Goal: Information Seeking & Learning: Learn about a topic

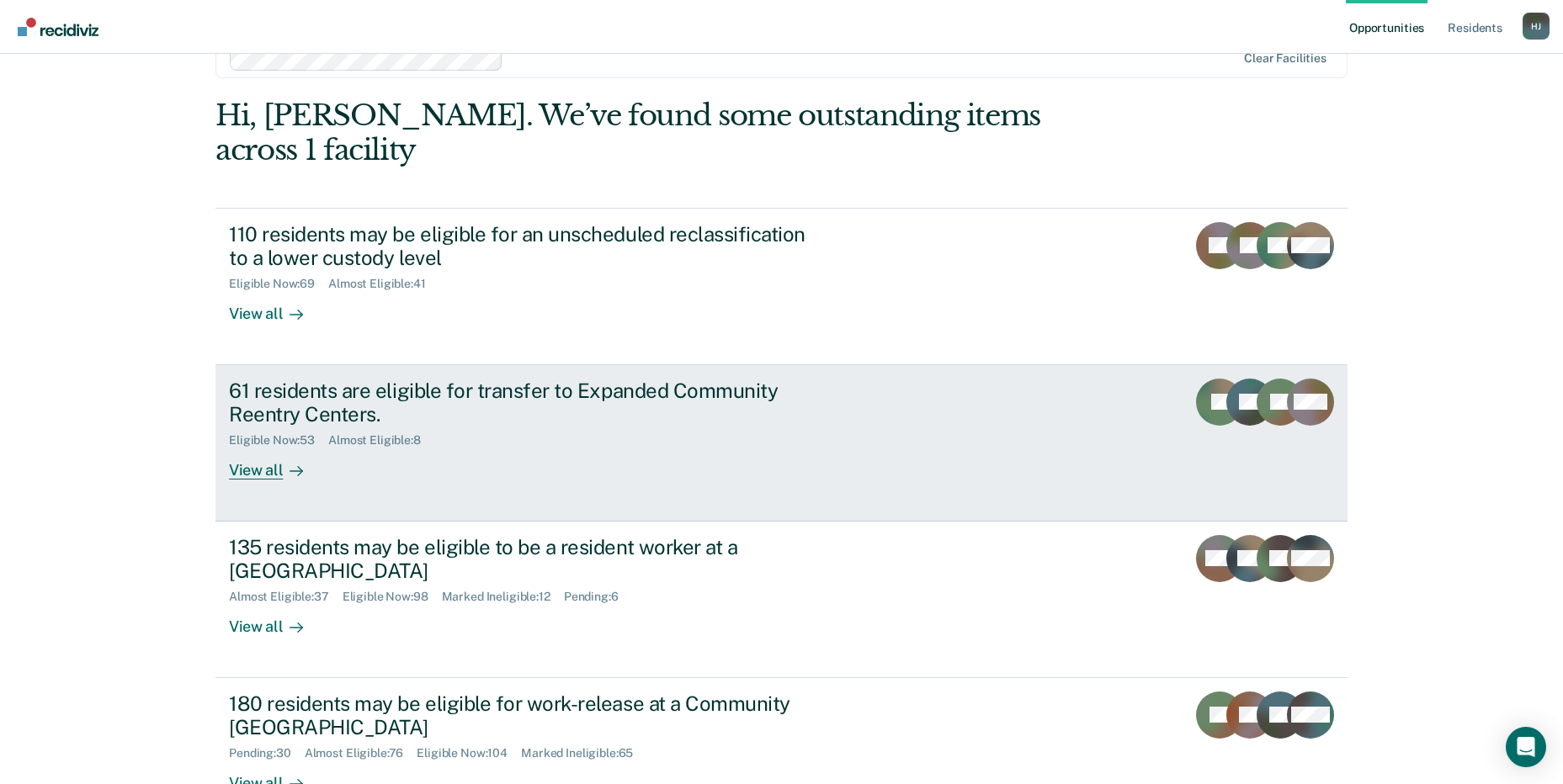
scroll to position [126, 0]
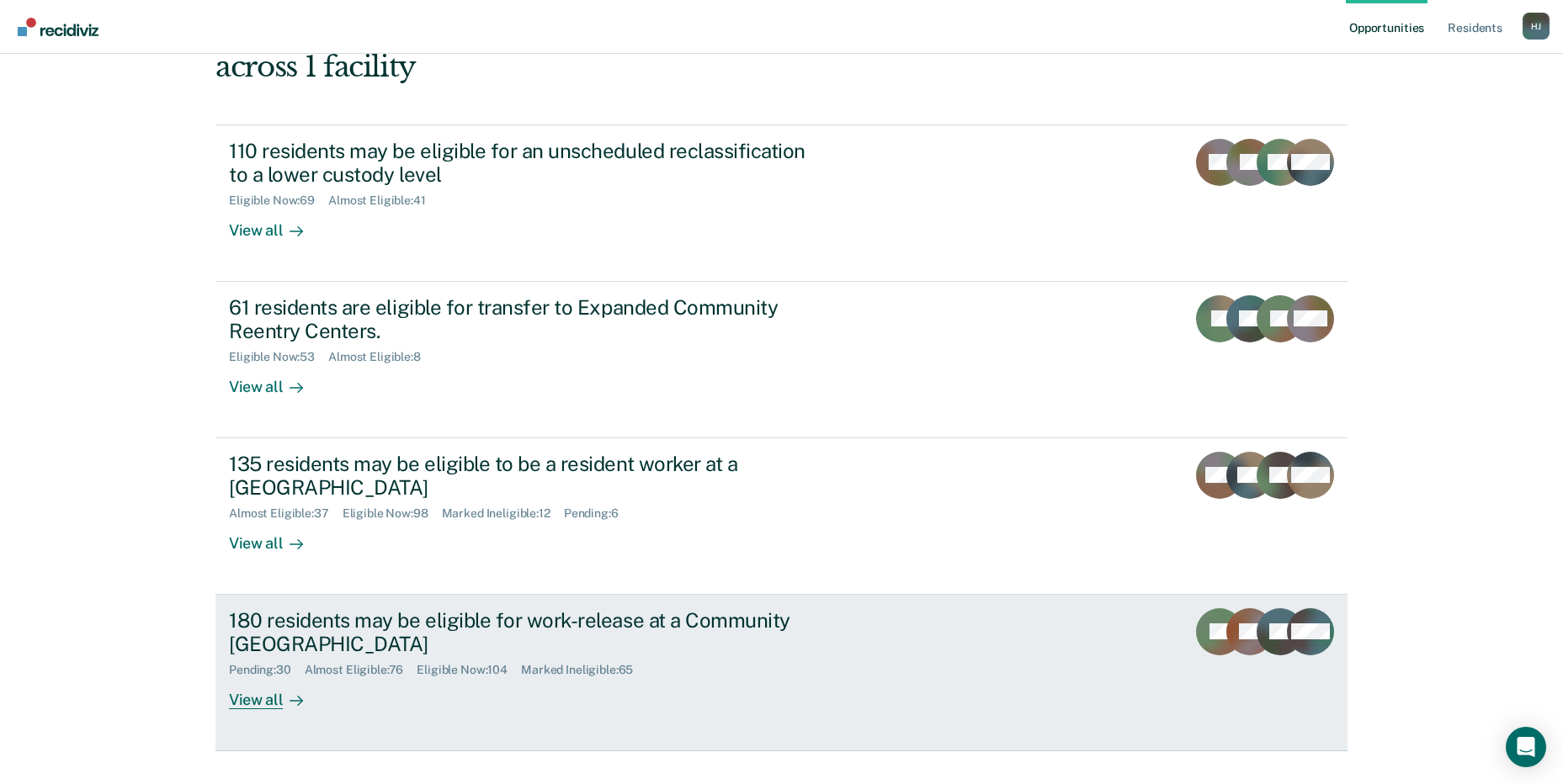
click at [424, 615] on div "180 residents may be eligible for work-release at a Community [GEOGRAPHIC_DATA]" at bounding box center [525, 632] width 591 height 49
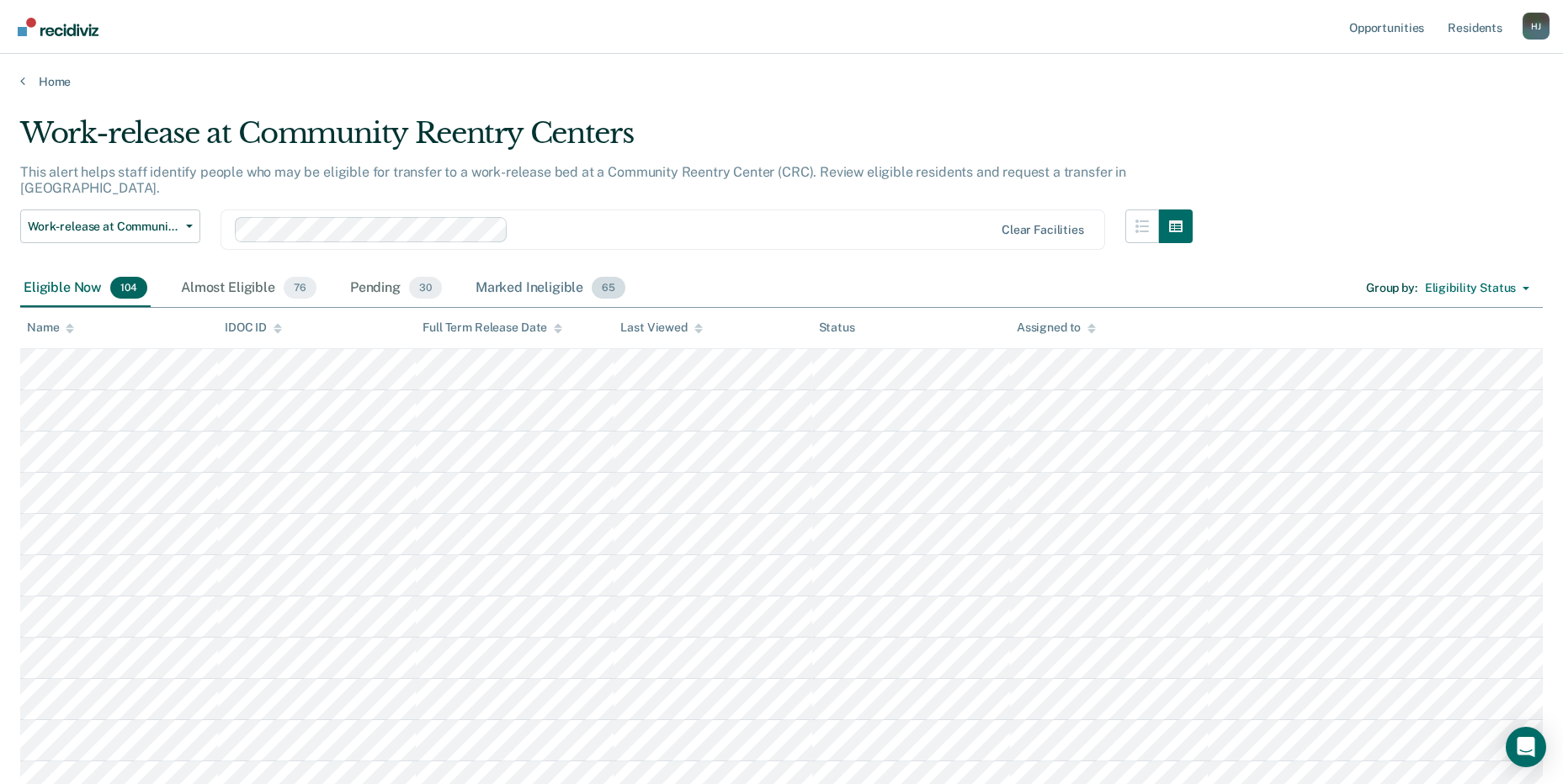
click at [530, 270] on div "Marked Ineligible 65" at bounding box center [551, 289] width 156 height 37
click at [528, 270] on div "Marked Ineligible 65" at bounding box center [551, 289] width 156 height 37
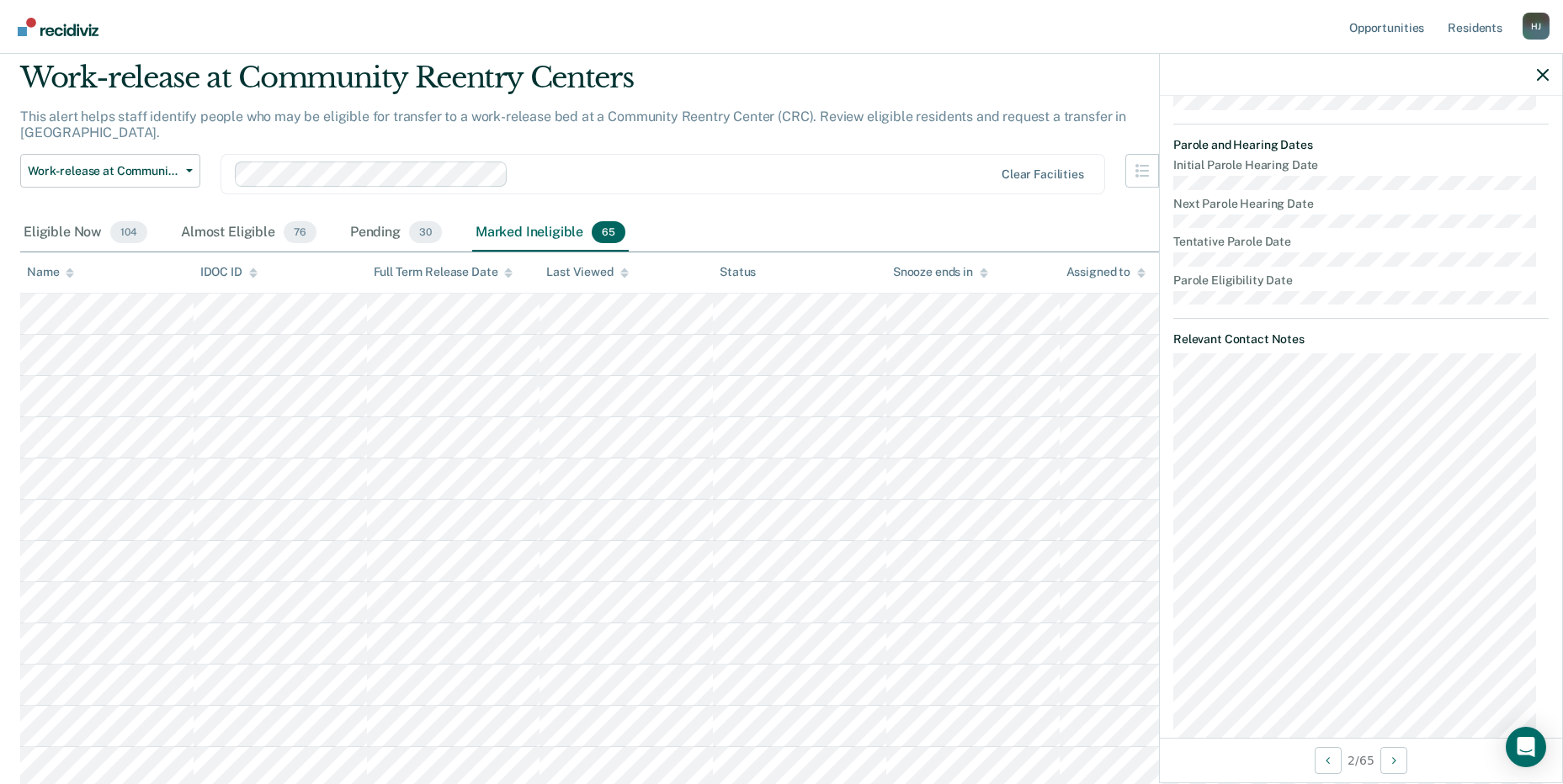
scroll to position [84, 0]
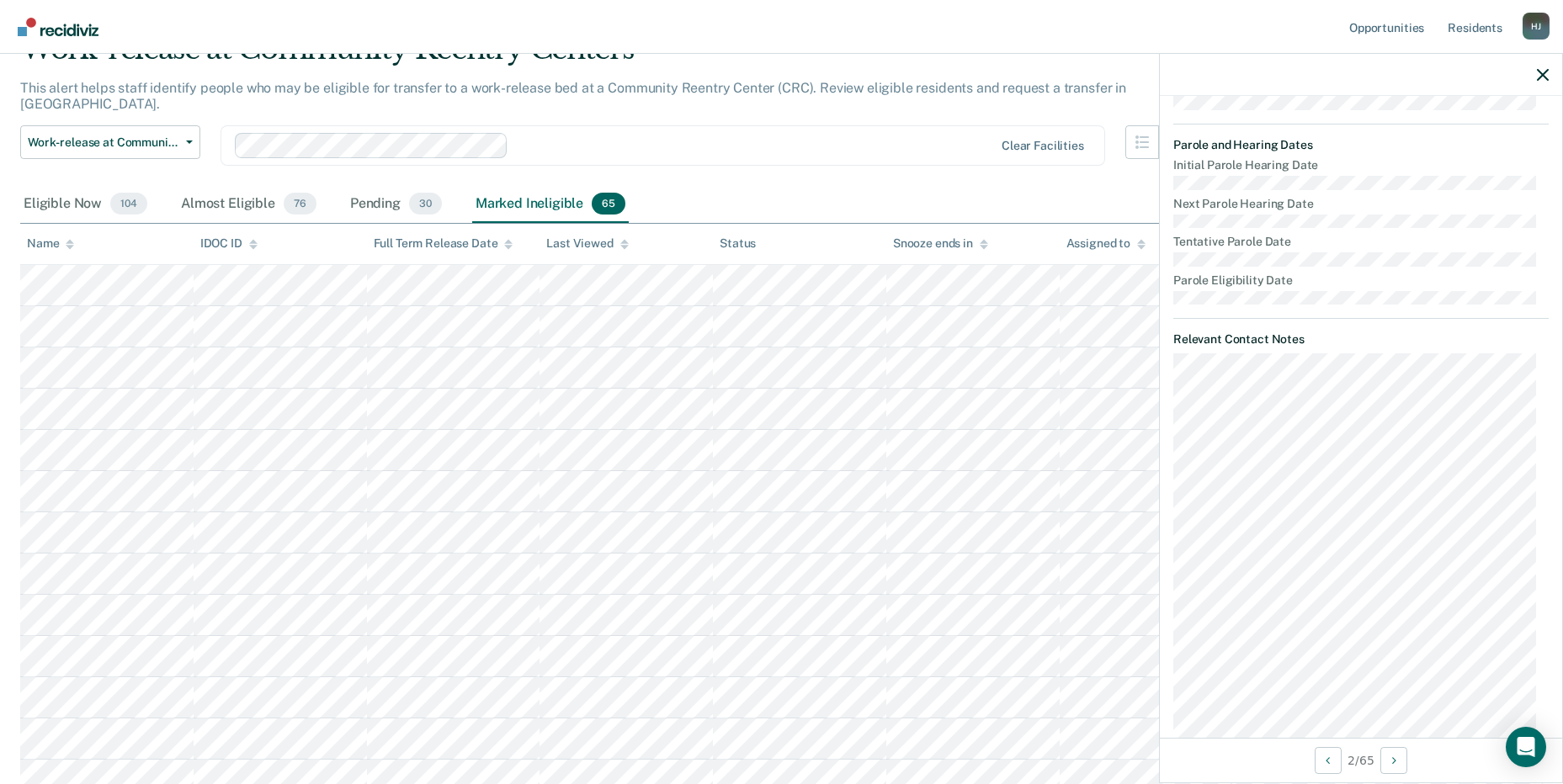
click at [751, 430] on tr at bounding box center [782, 450] width 1522 height 42
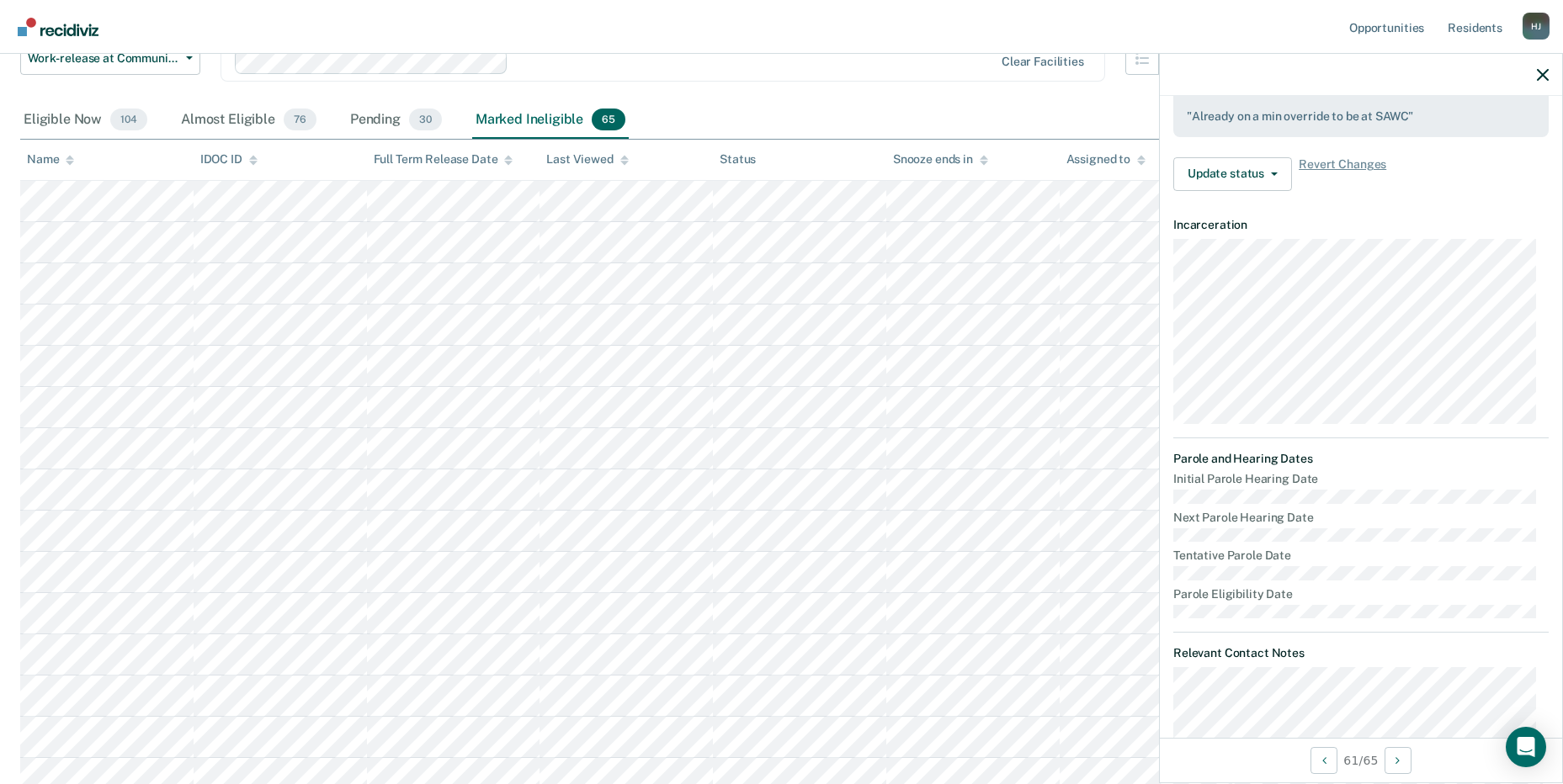
scroll to position [0, 0]
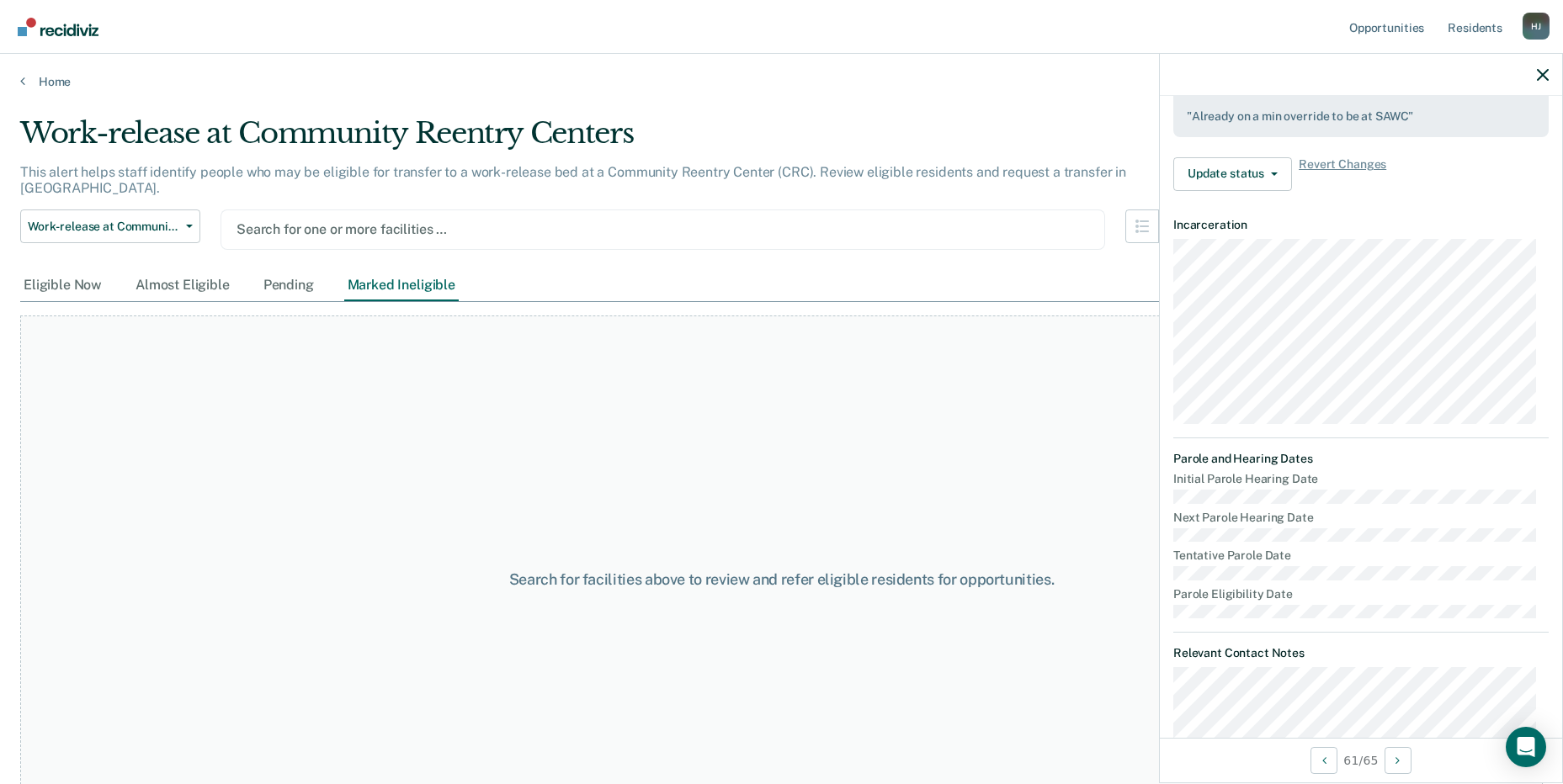
click at [362, 219] on div at bounding box center [663, 229] width 853 height 19
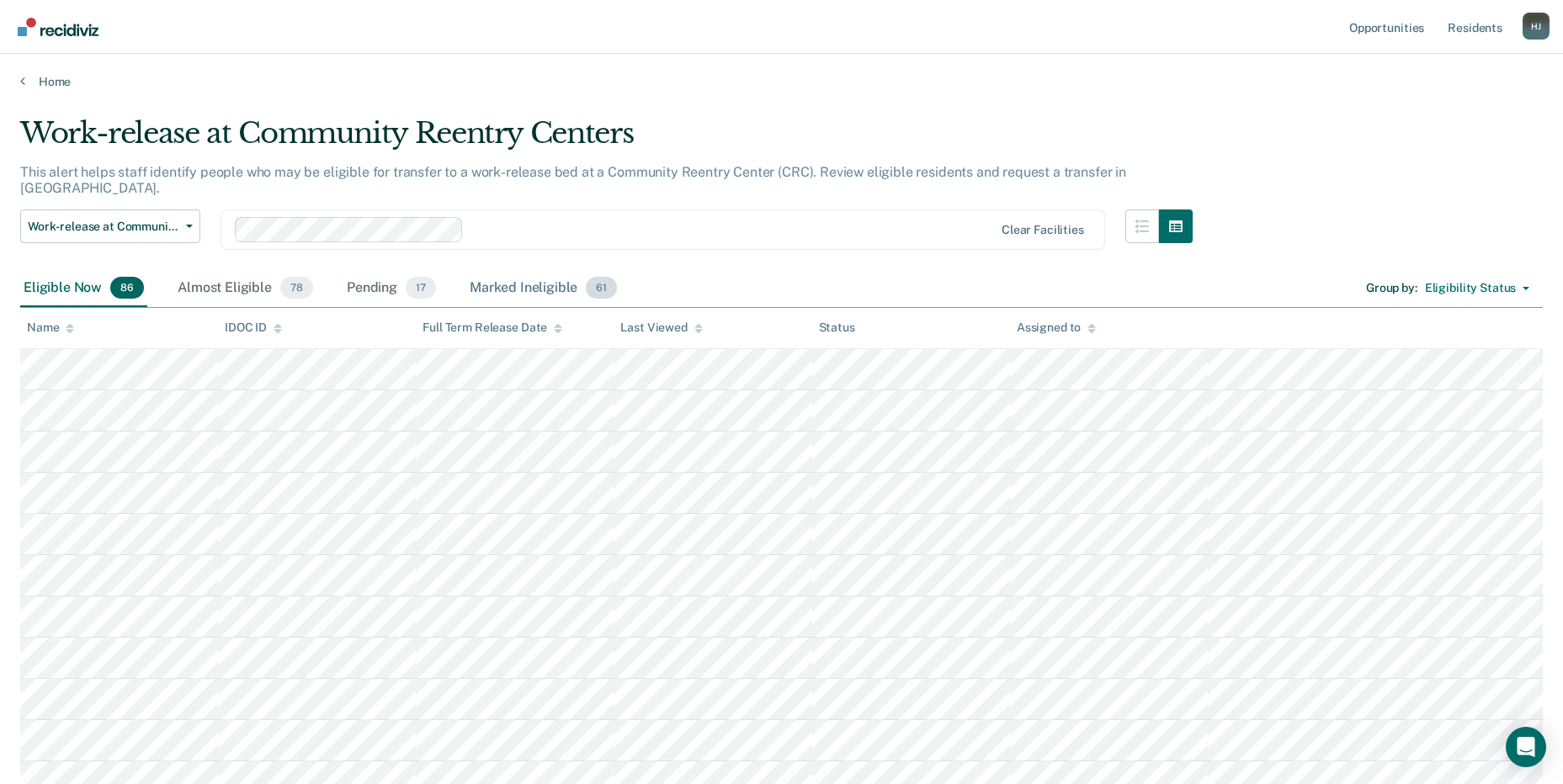
click at [481, 278] on div "Marked Ineligible 61" at bounding box center [543, 289] width 154 height 37
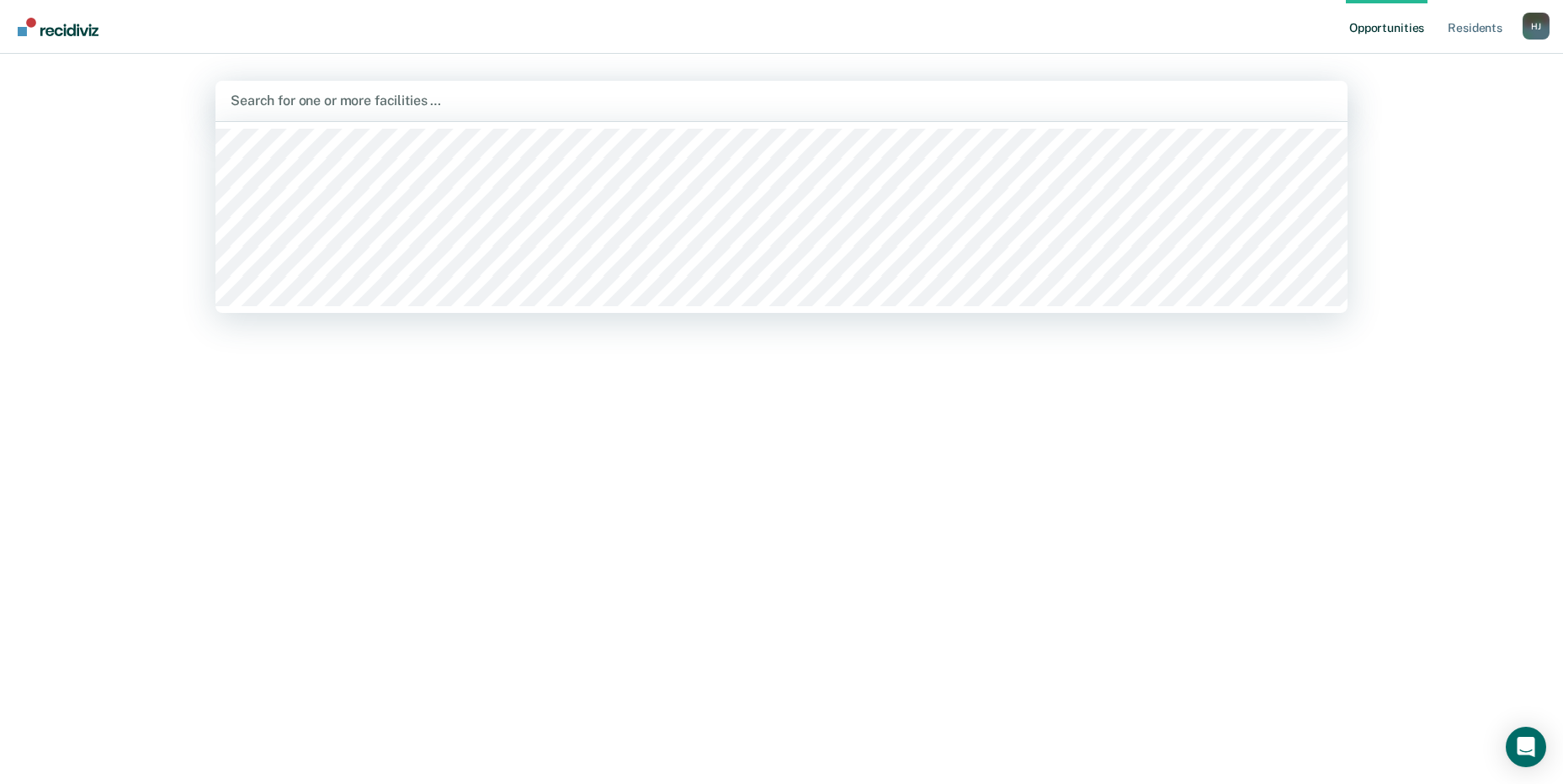
click at [421, 91] on div at bounding box center [782, 100] width 1102 height 19
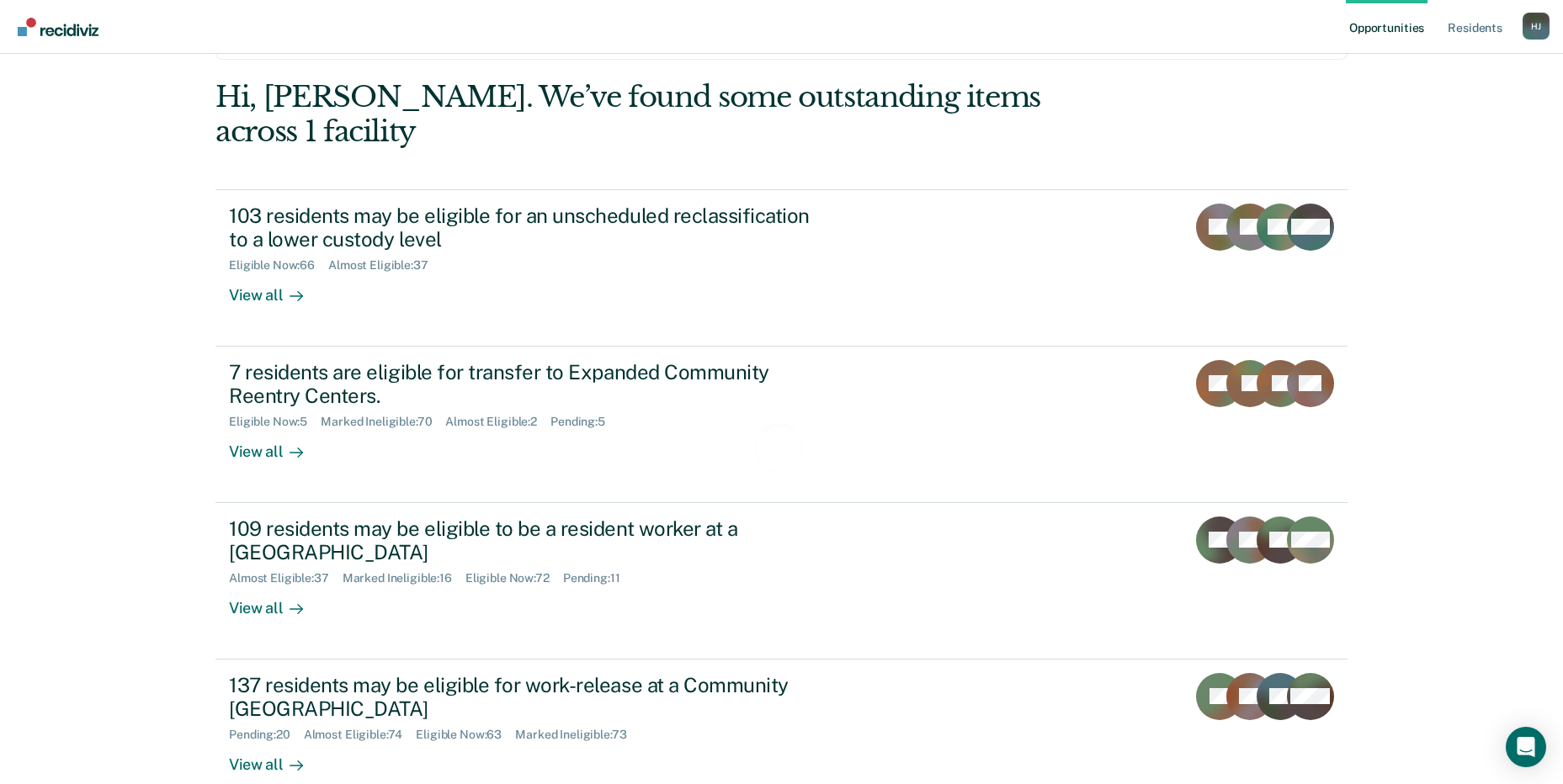
scroll to position [126, 0]
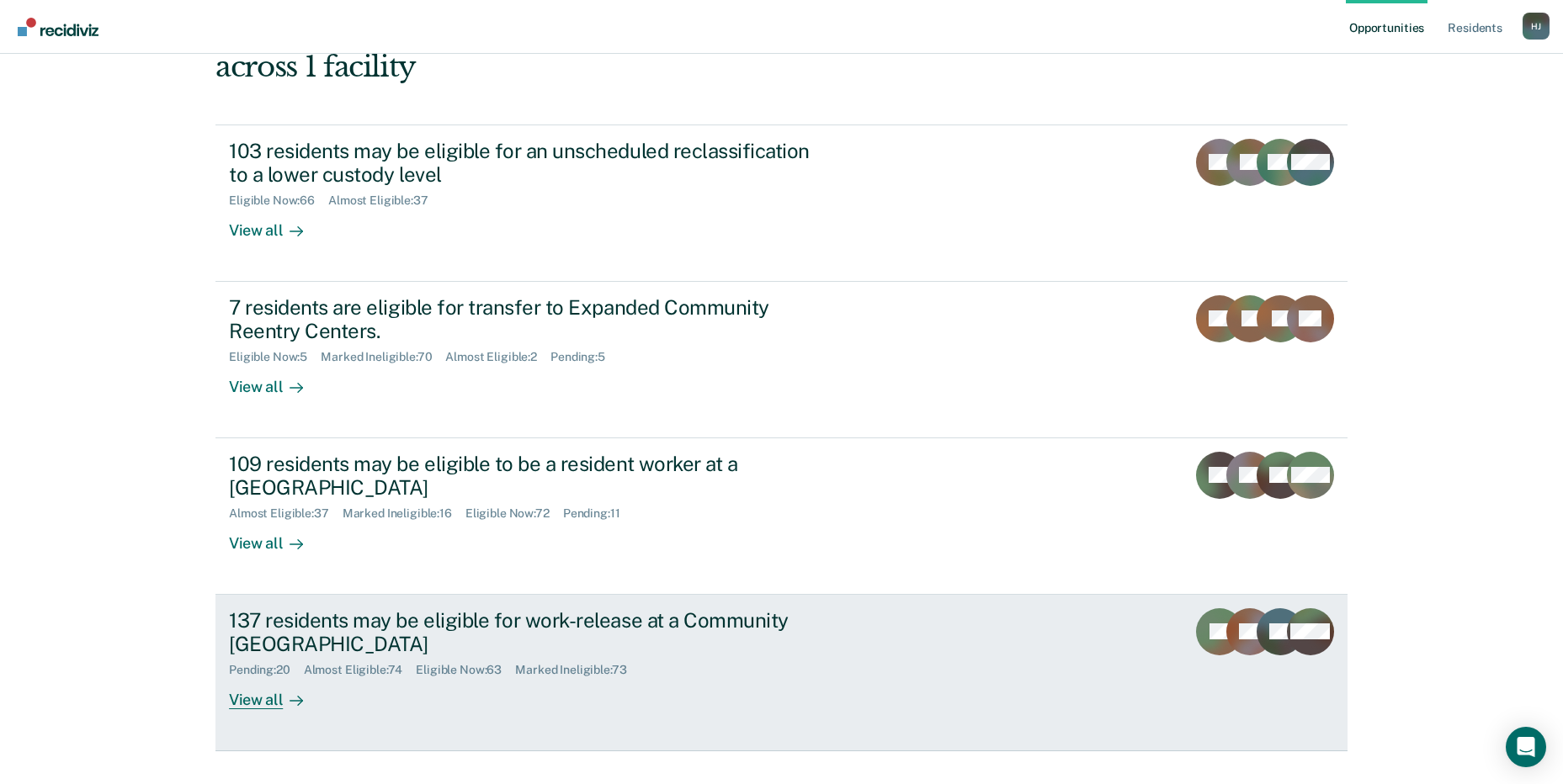
click at [383, 608] on div "137 residents may be eligible for work-release at a Community Reentry Center" at bounding box center [525, 632] width 591 height 49
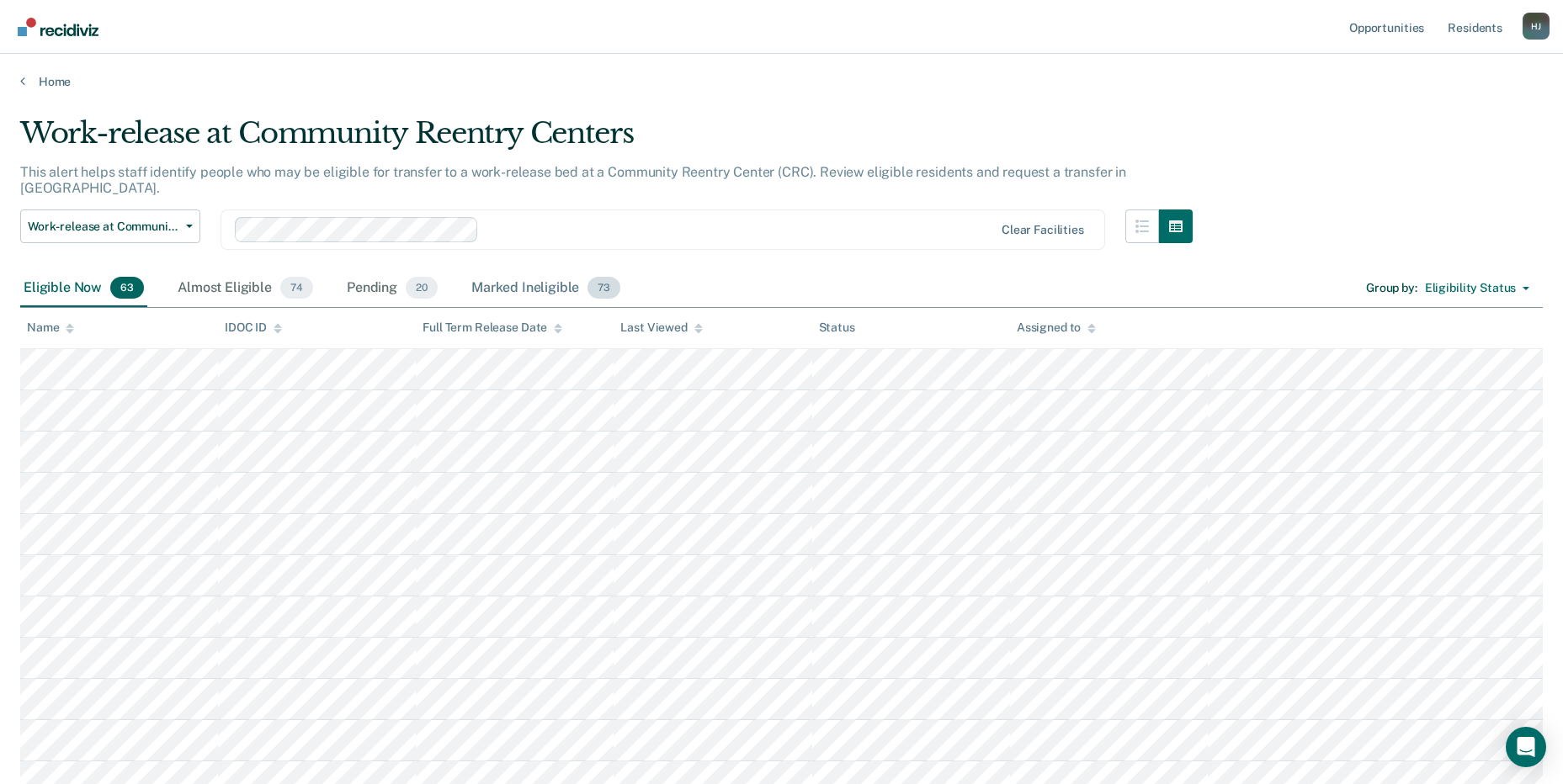
click at [541, 270] on div "Marked Ineligible 73" at bounding box center [546, 289] width 156 height 37
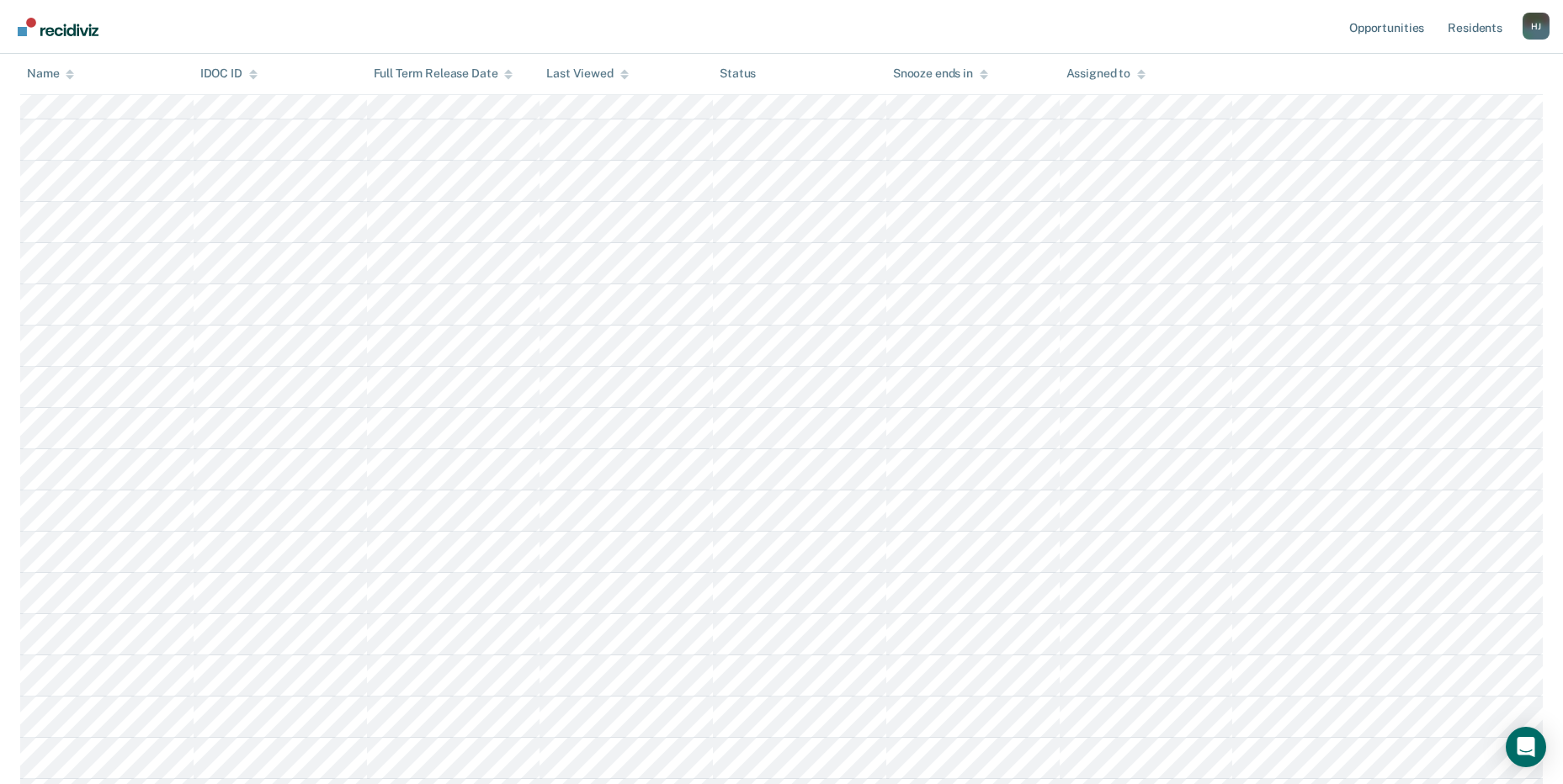
scroll to position [1346, 0]
